Goal: Task Accomplishment & Management: Use online tool/utility

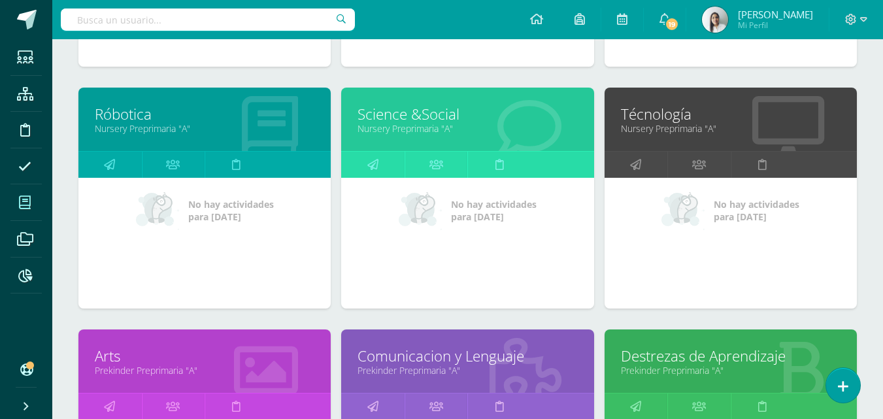
scroll to position [2077, 0]
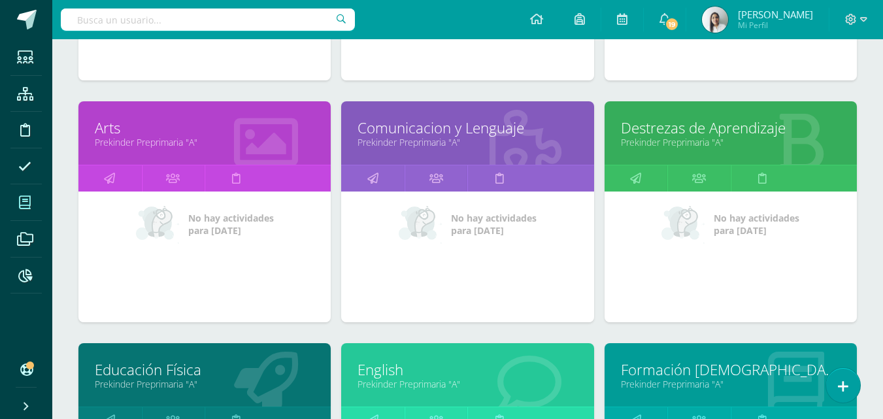
click at [403, 127] on link "Comunicacion y Lenguaje" at bounding box center [468, 128] width 220 height 20
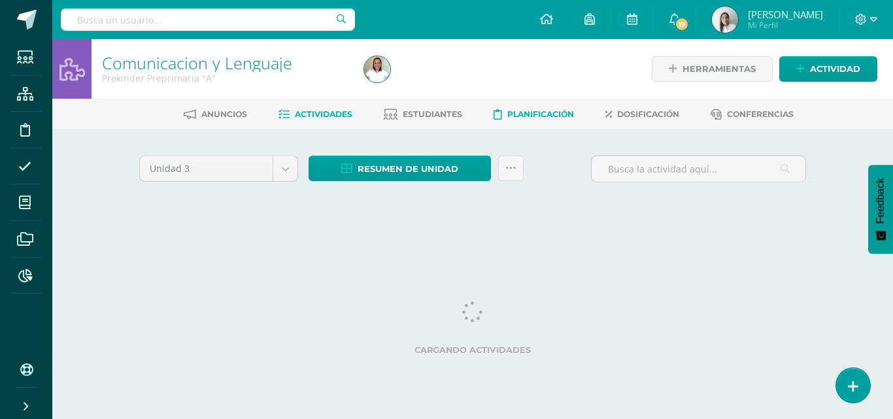
click at [525, 110] on span "Planificación" at bounding box center [540, 114] width 67 height 10
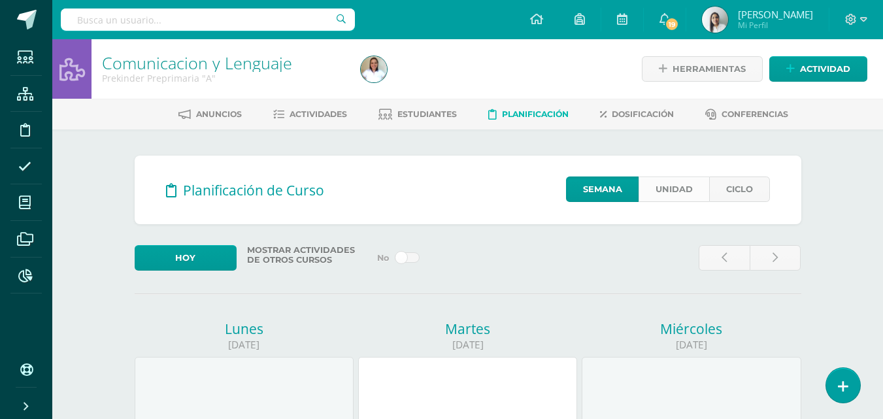
click at [668, 193] on link "Unidad" at bounding box center [674, 188] width 71 height 25
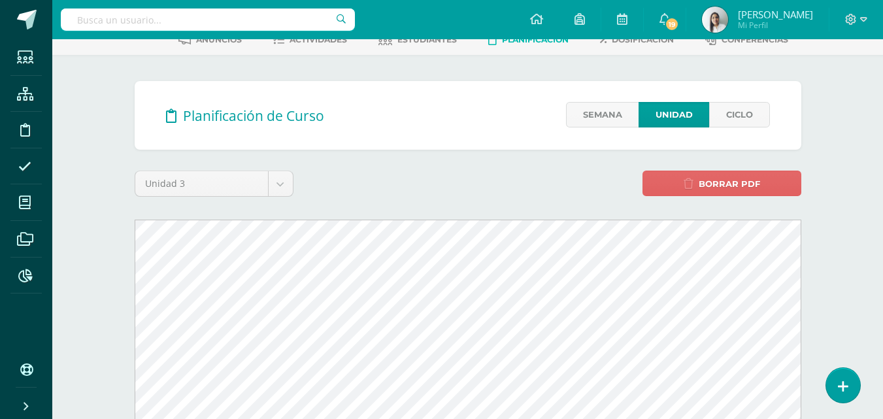
scroll to position [65, 0]
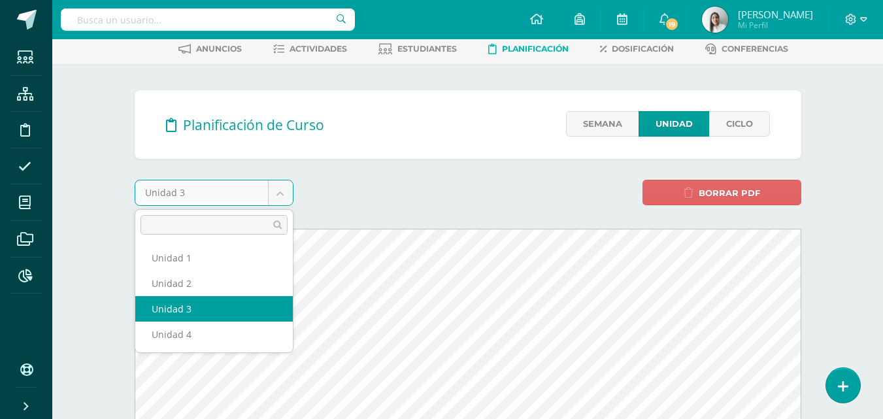
click at [282, 195] on body "Estudiantes Estructura Disciplina Asistencia Mis cursos Archivos Reportes Sopor…" at bounding box center [441, 407] width 883 height 944
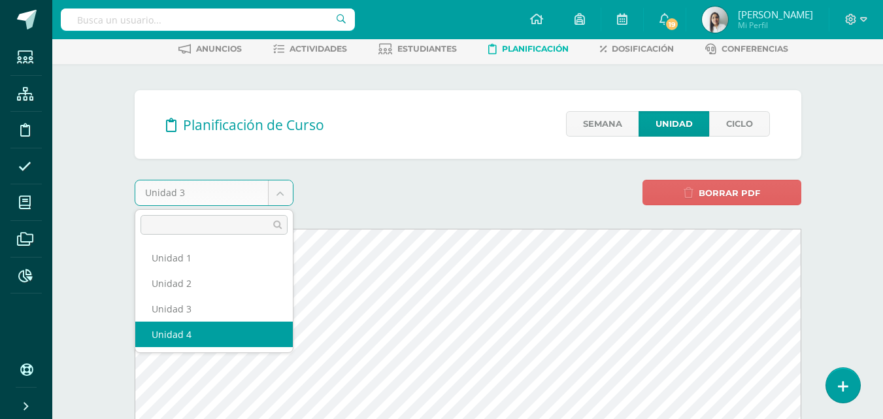
select select "Unidad 4"
